Goal: Browse casually: Explore the website without a specific task or goal

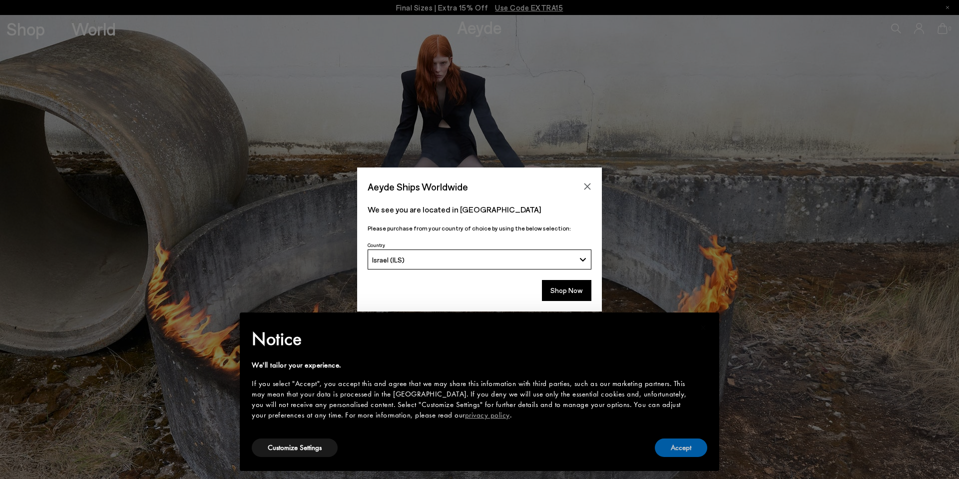
click at [684, 450] on button "Accept" at bounding box center [681, 447] width 52 height 18
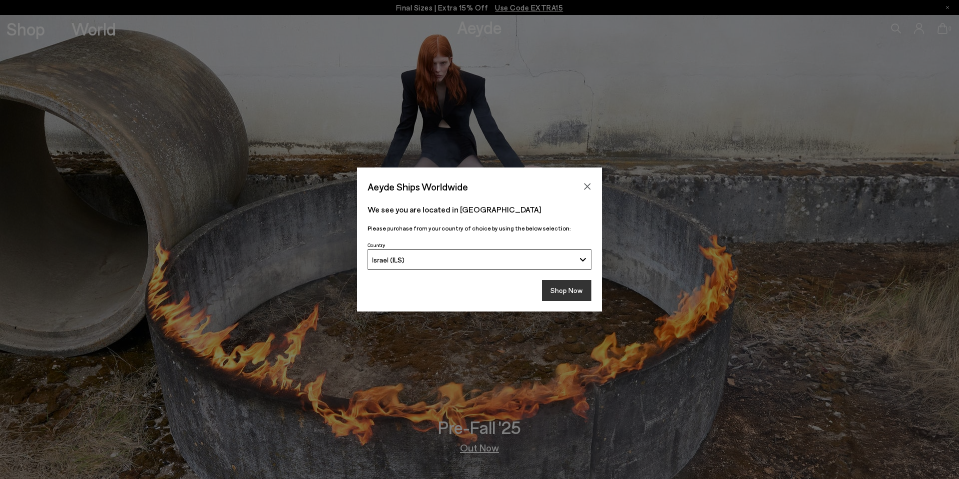
click at [558, 285] on button "Shop Now" at bounding box center [566, 290] width 49 height 21
click at [495, 263] on div "Israel (ILS)" at bounding box center [473, 259] width 203 height 8
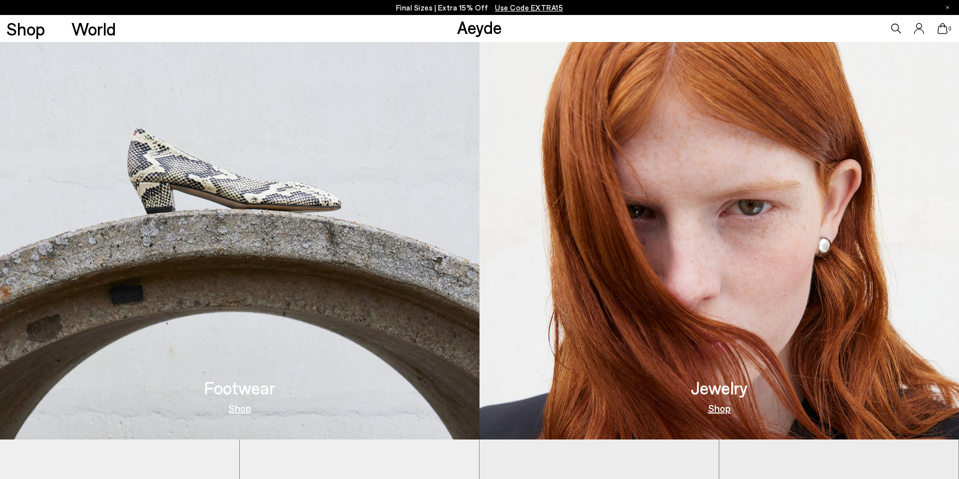
scroll to position [496, 0]
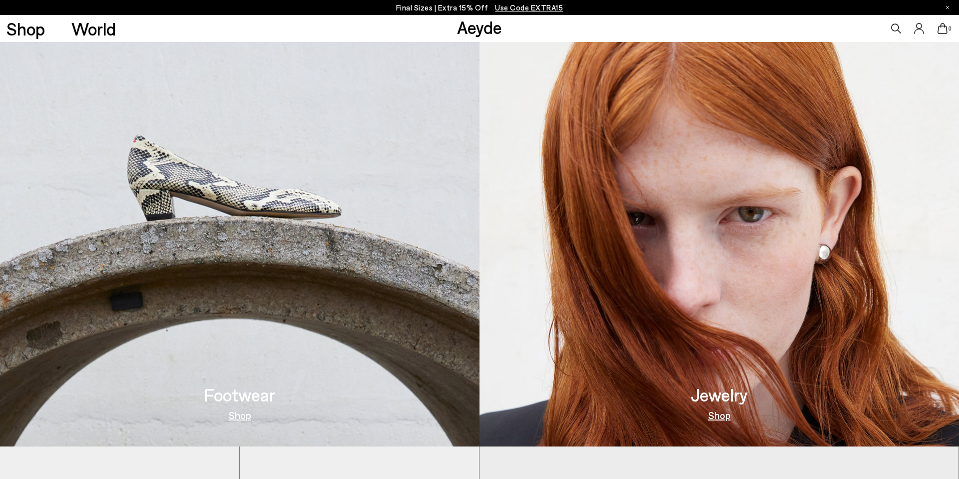
click at [266, 234] on img at bounding box center [240, 215] width 480 height 464
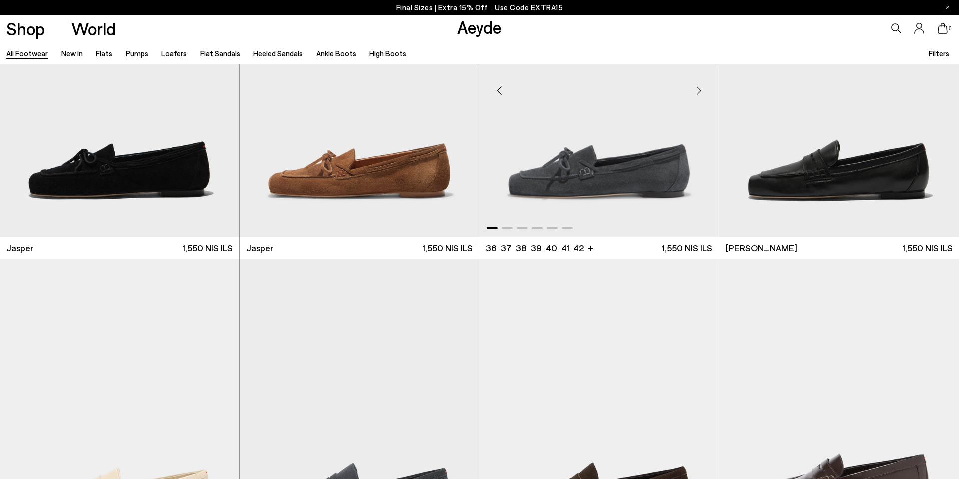
scroll to position [481, 0]
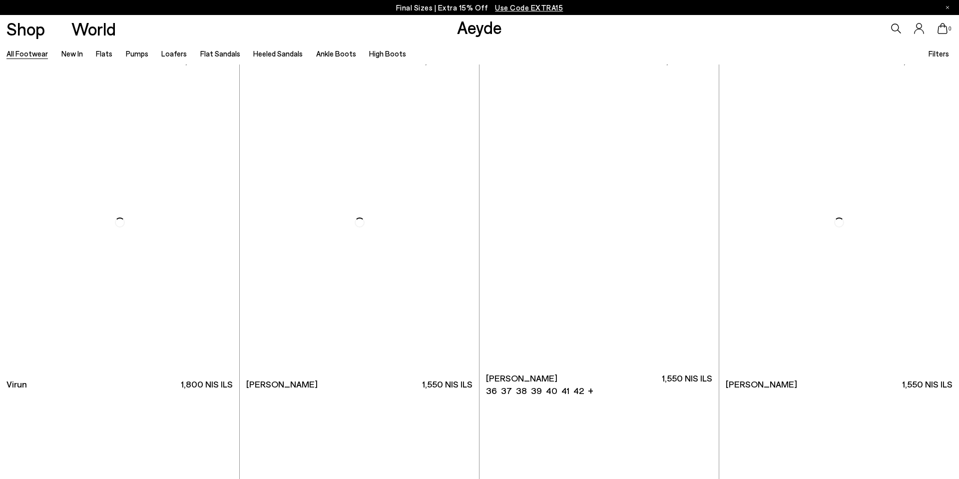
scroll to position [4235, 0]
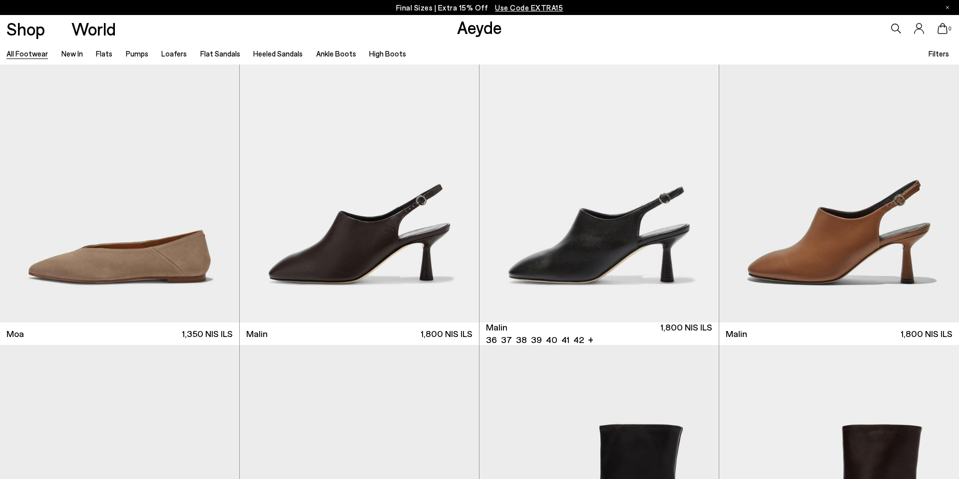
scroll to position [5867, 0]
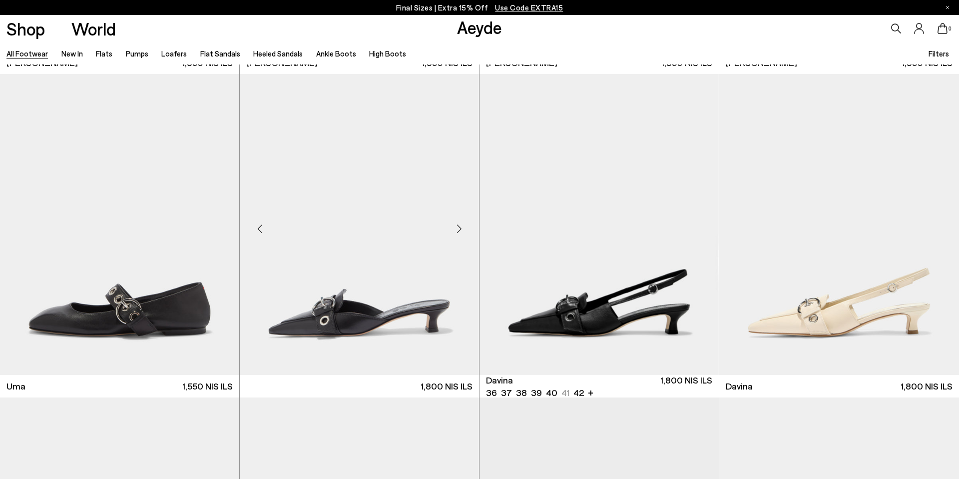
scroll to position [7100, 0]
click at [461, 226] on div "Next slide" at bounding box center [459, 228] width 30 height 30
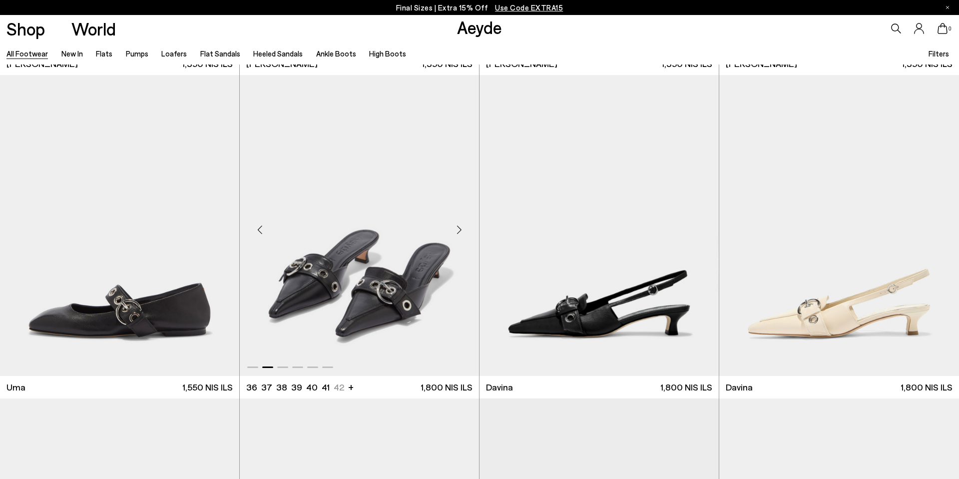
click at [461, 226] on div "Next slide" at bounding box center [459, 229] width 30 height 30
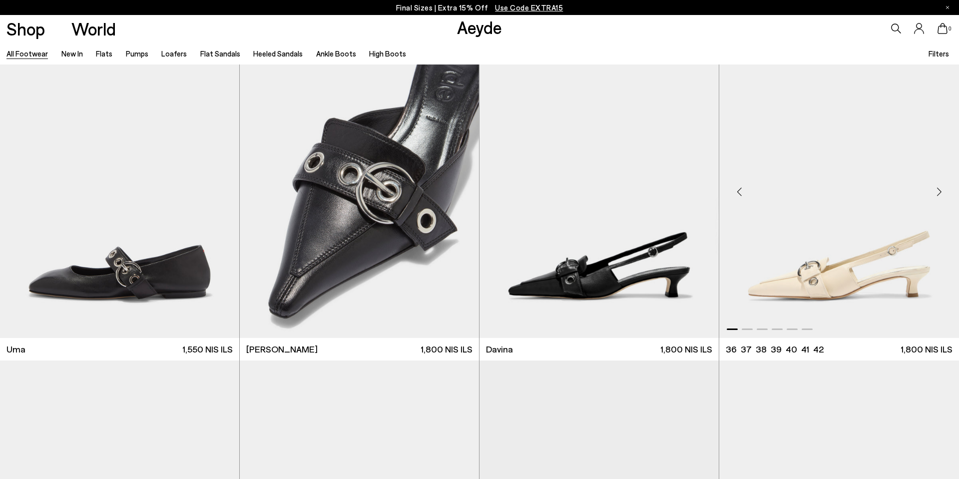
scroll to position [7124, 0]
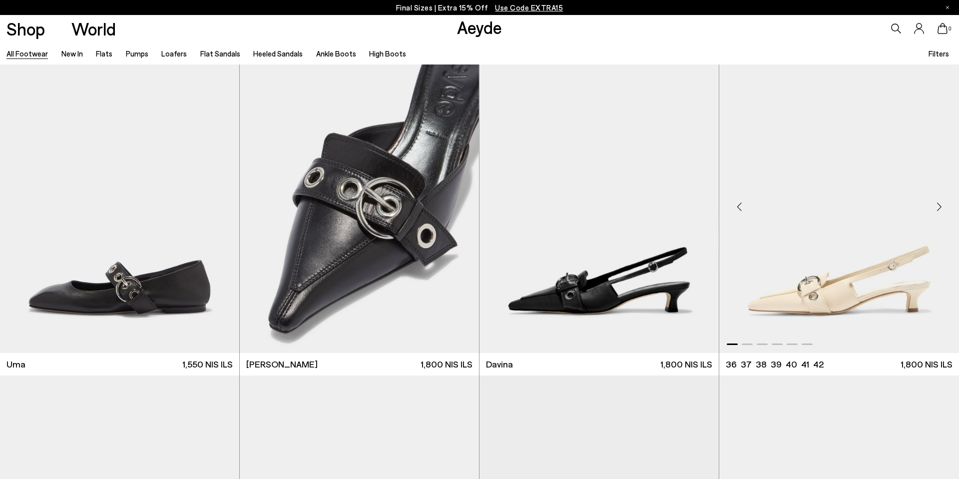
click at [936, 204] on div "Next slide" at bounding box center [939, 206] width 30 height 30
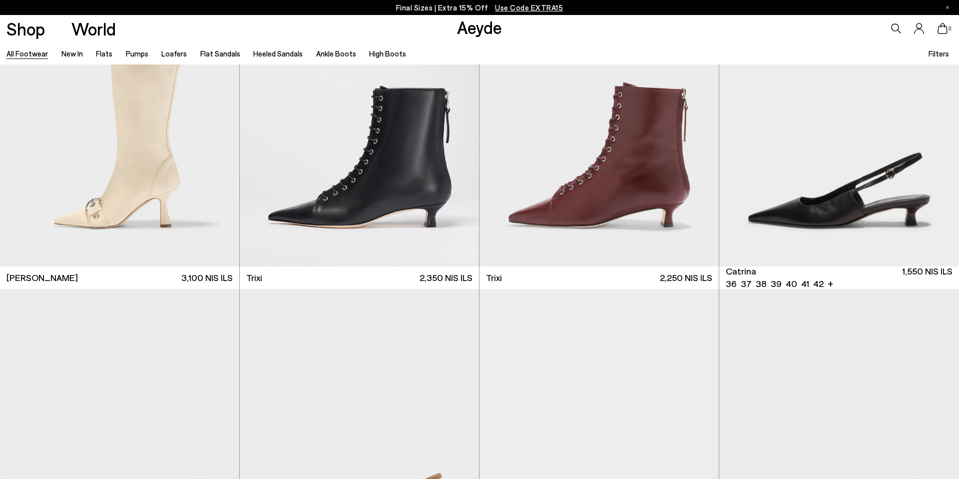
scroll to position [8179, 0]
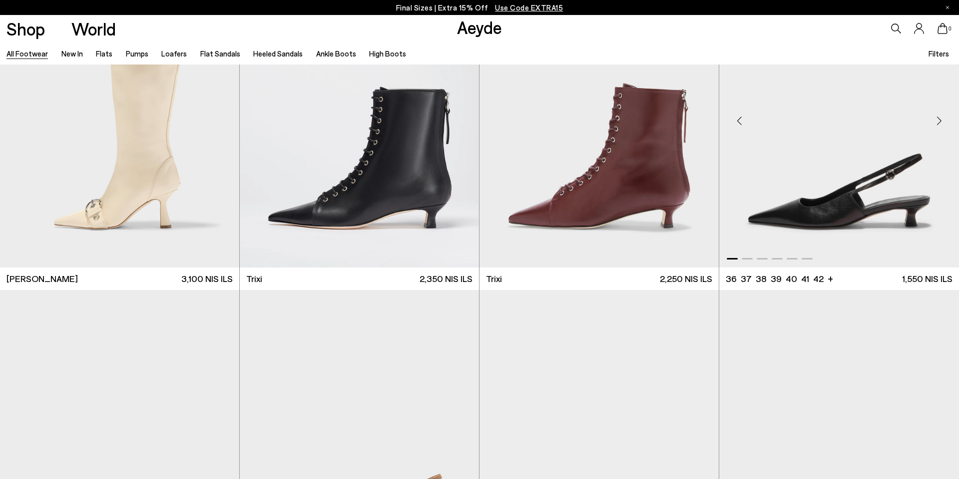
click at [942, 123] on div "Next slide" at bounding box center [939, 121] width 30 height 30
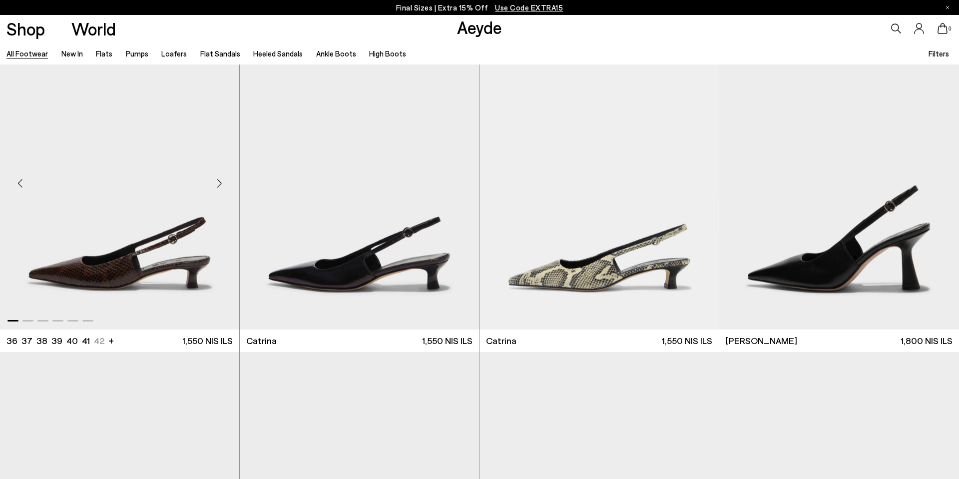
scroll to position [8761, 0]
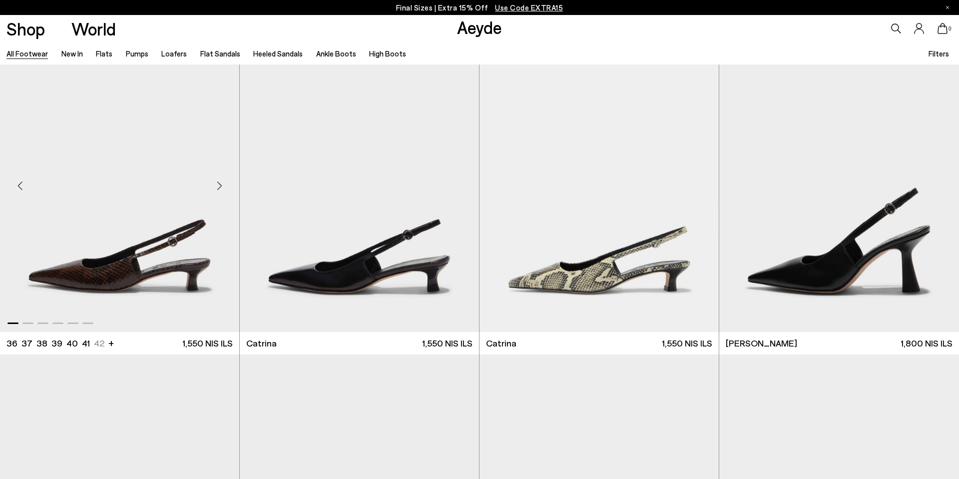
click at [219, 184] on div "Next slide" at bounding box center [219, 185] width 30 height 30
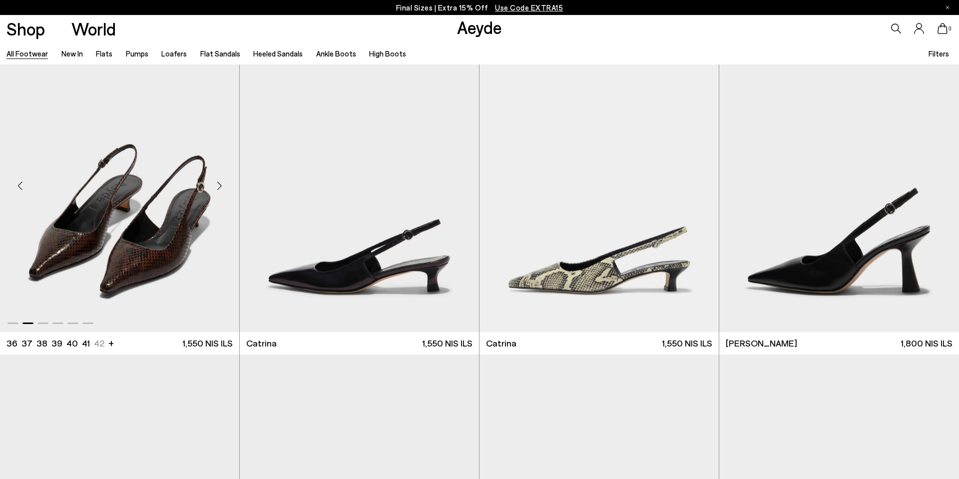
click at [219, 184] on div "Next slide" at bounding box center [219, 185] width 30 height 30
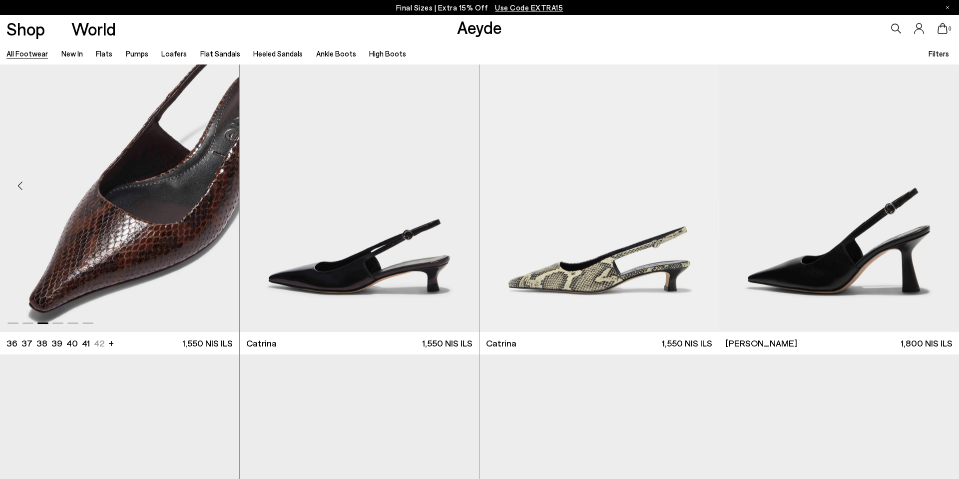
click at [219, 184] on div "Next slide" at bounding box center [219, 185] width 30 height 30
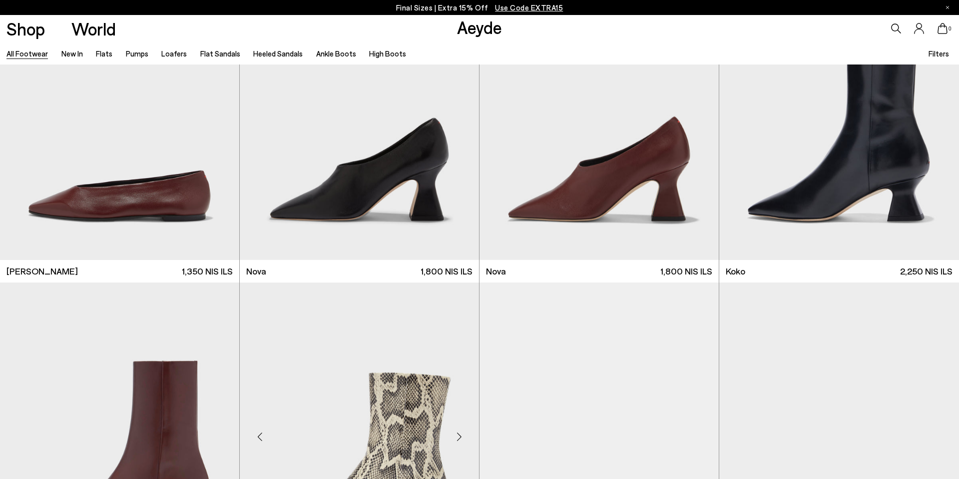
scroll to position [10755, 0]
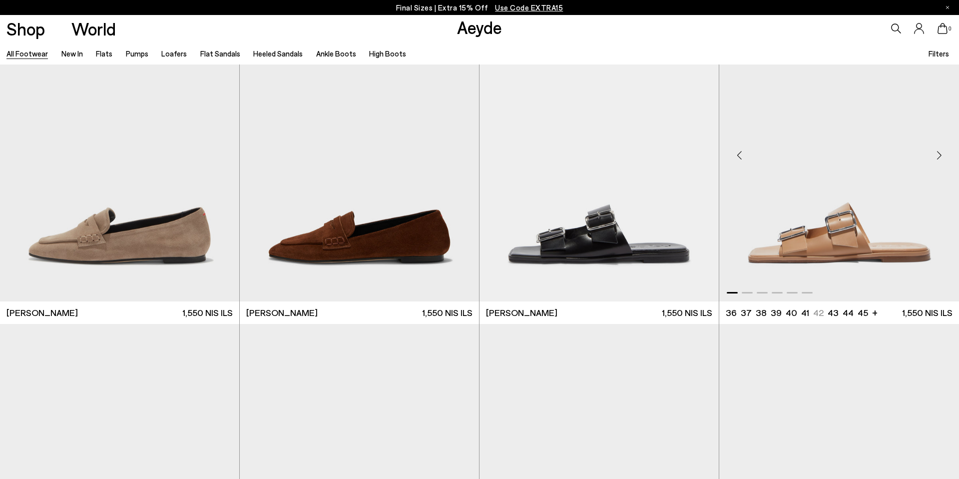
scroll to position [13287, 0]
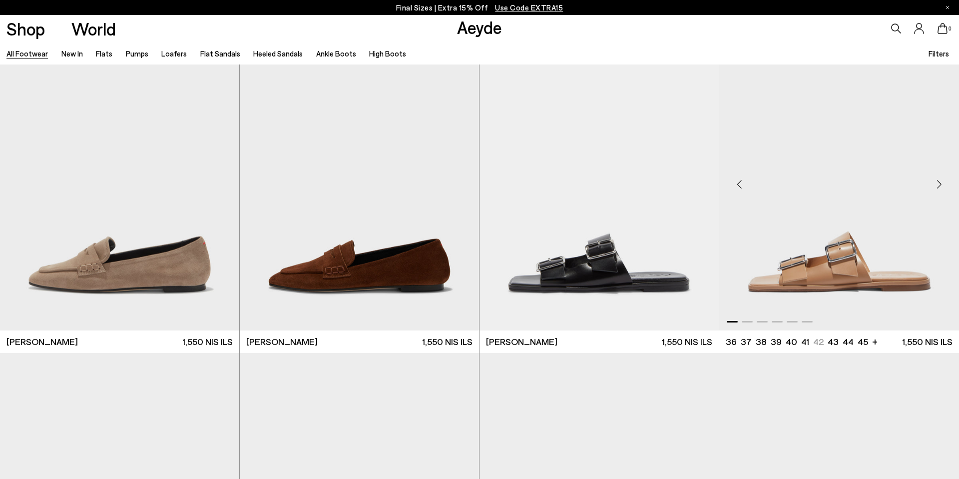
click at [938, 184] on div "Next slide" at bounding box center [939, 184] width 30 height 30
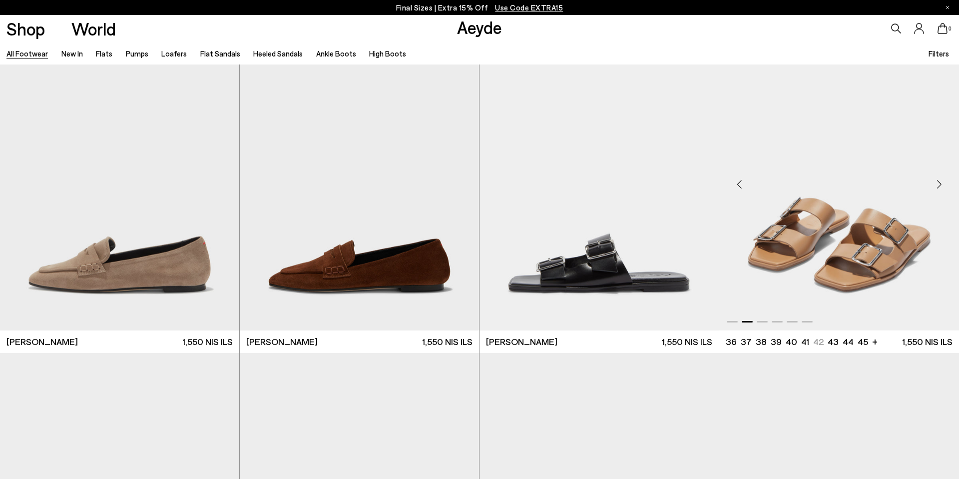
click at [935, 184] on div "Next slide" at bounding box center [939, 184] width 30 height 30
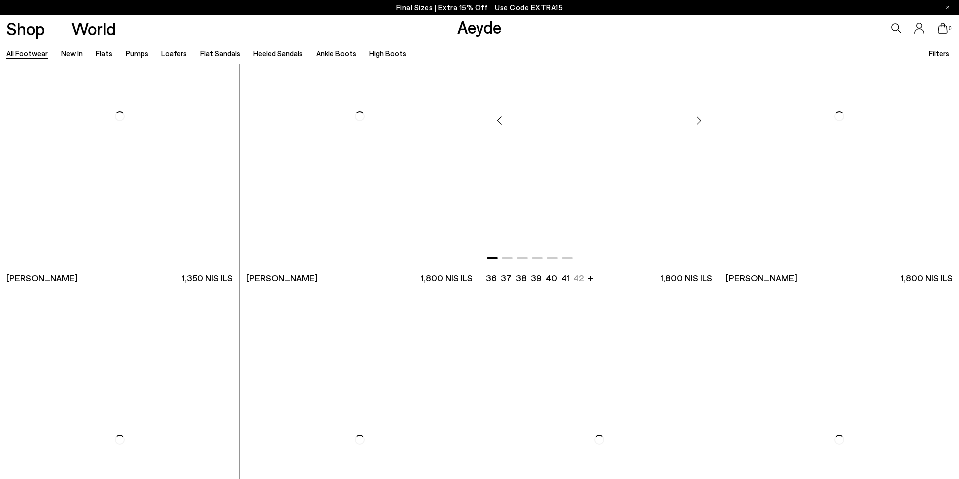
scroll to position [15944, 0]
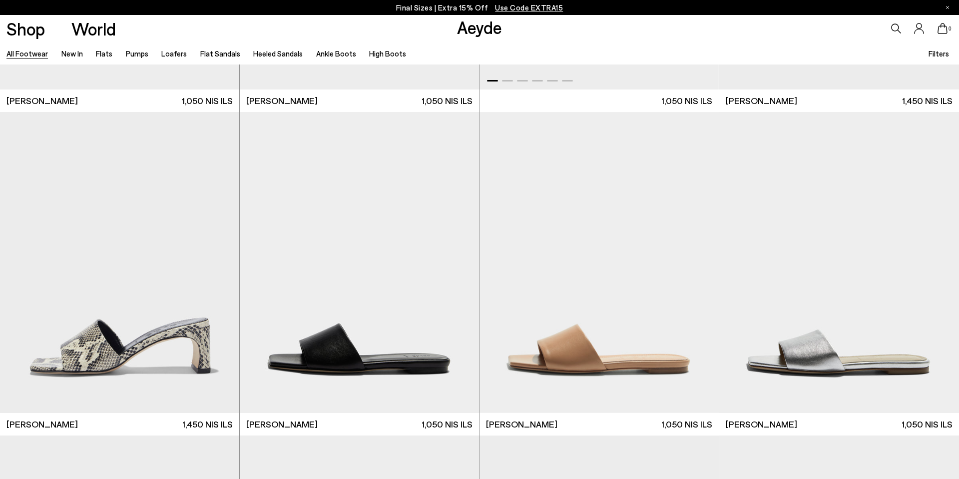
scroll to position [17846, 0]
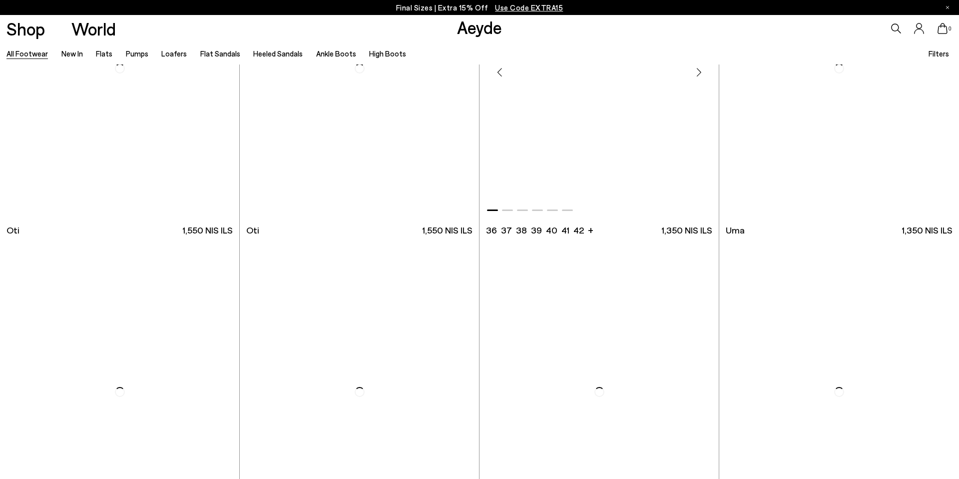
scroll to position [19588, 0]
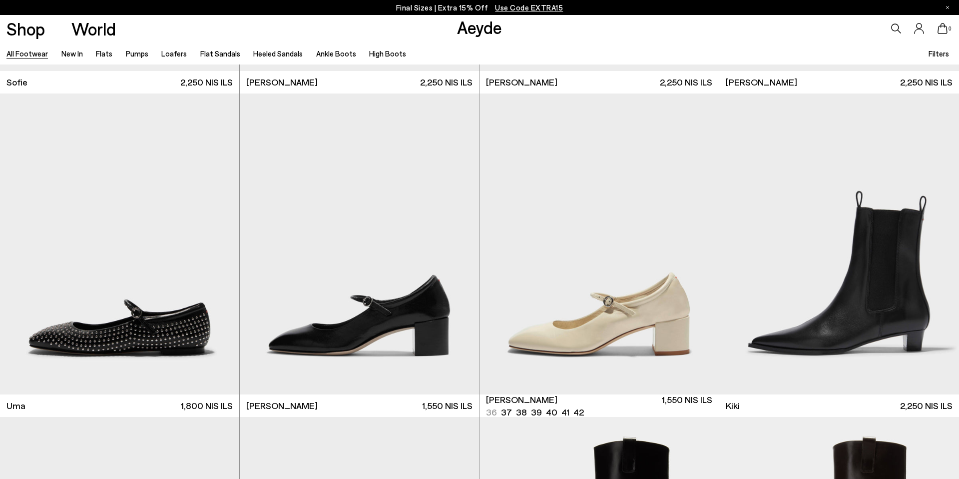
scroll to position [20657, 0]
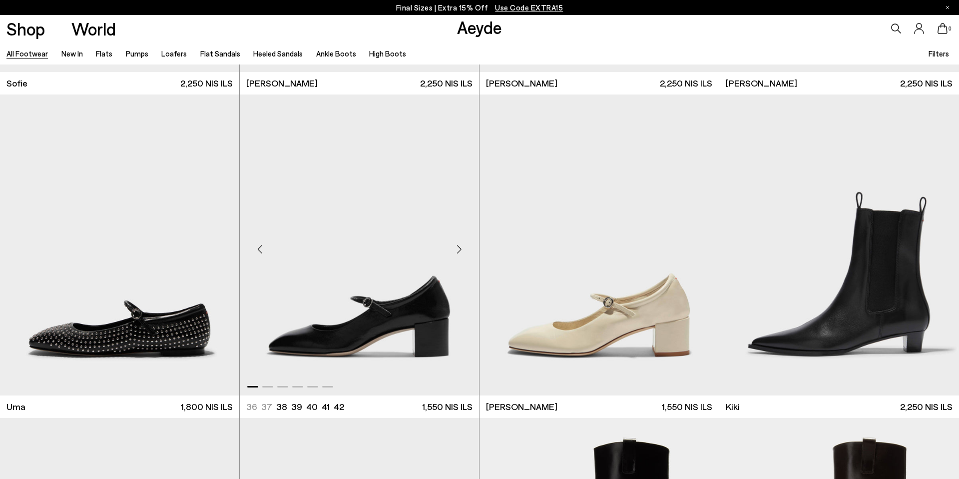
click at [458, 251] on div "Next slide" at bounding box center [459, 249] width 30 height 30
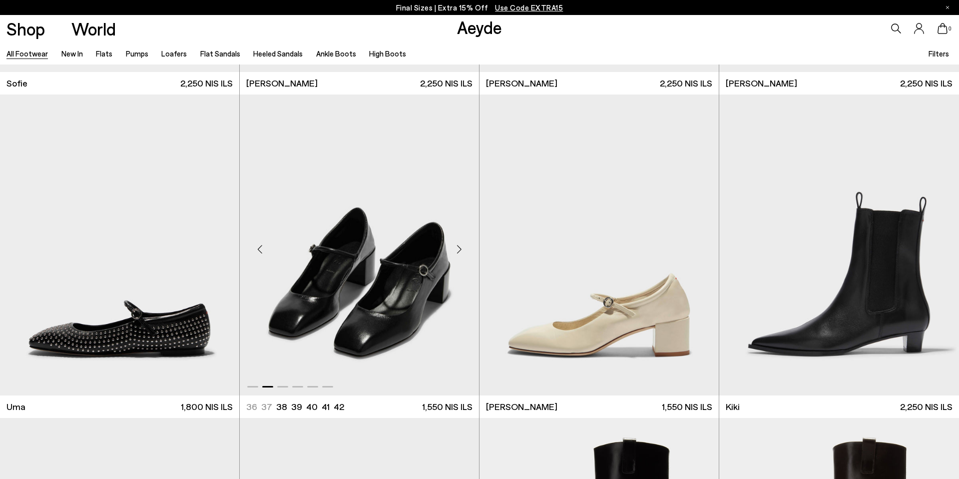
click at [458, 251] on div "Next slide" at bounding box center [459, 249] width 30 height 30
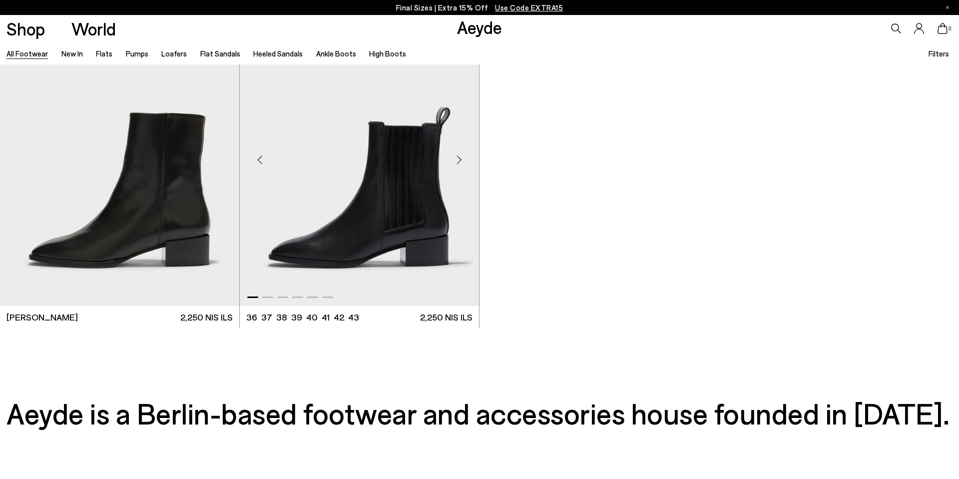
scroll to position [22432, 0]
